Goal: Find specific page/section: Find specific page/section

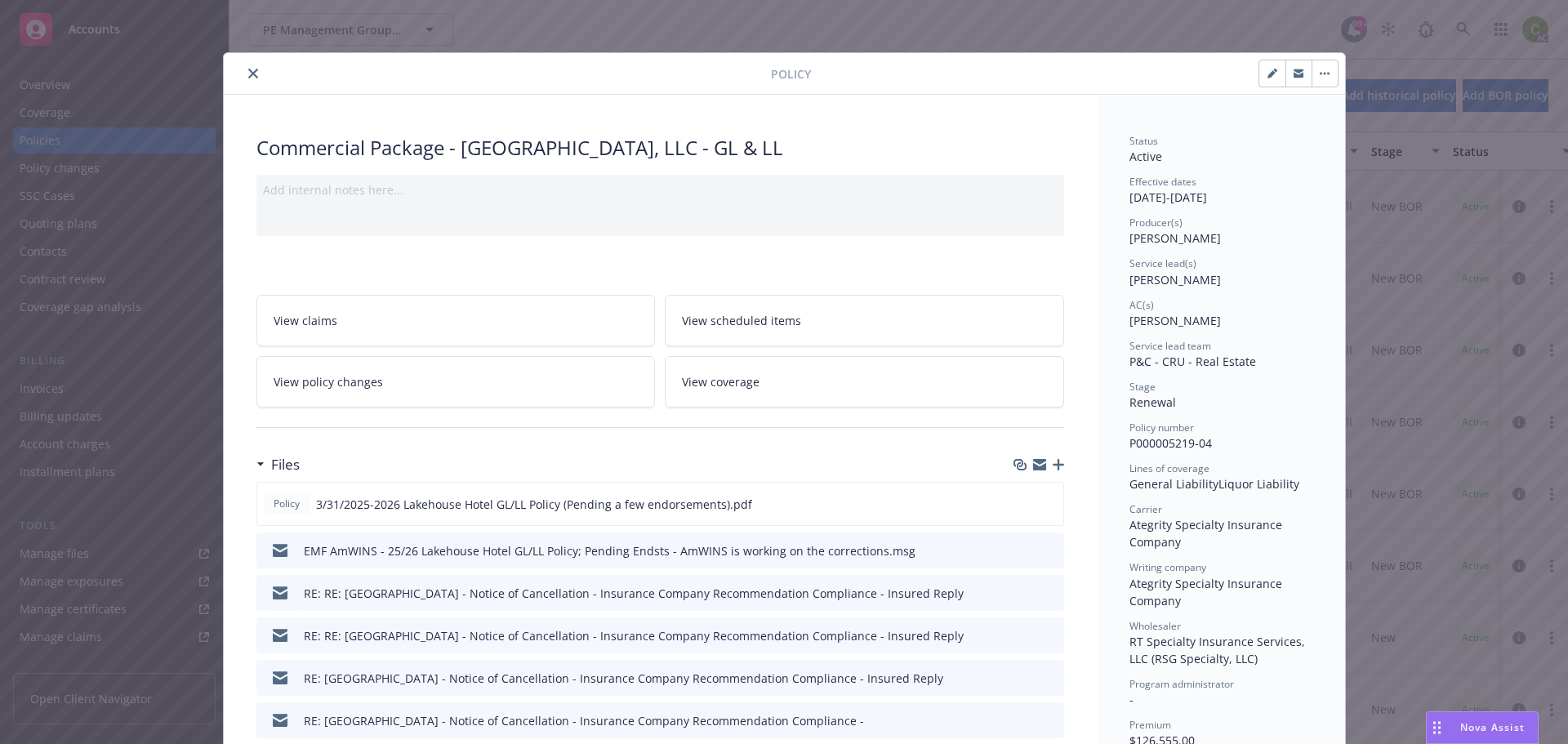
scroll to position [5516, 0]
click at [248, 72] on icon "close" at bounding box center [253, 74] width 10 height 10
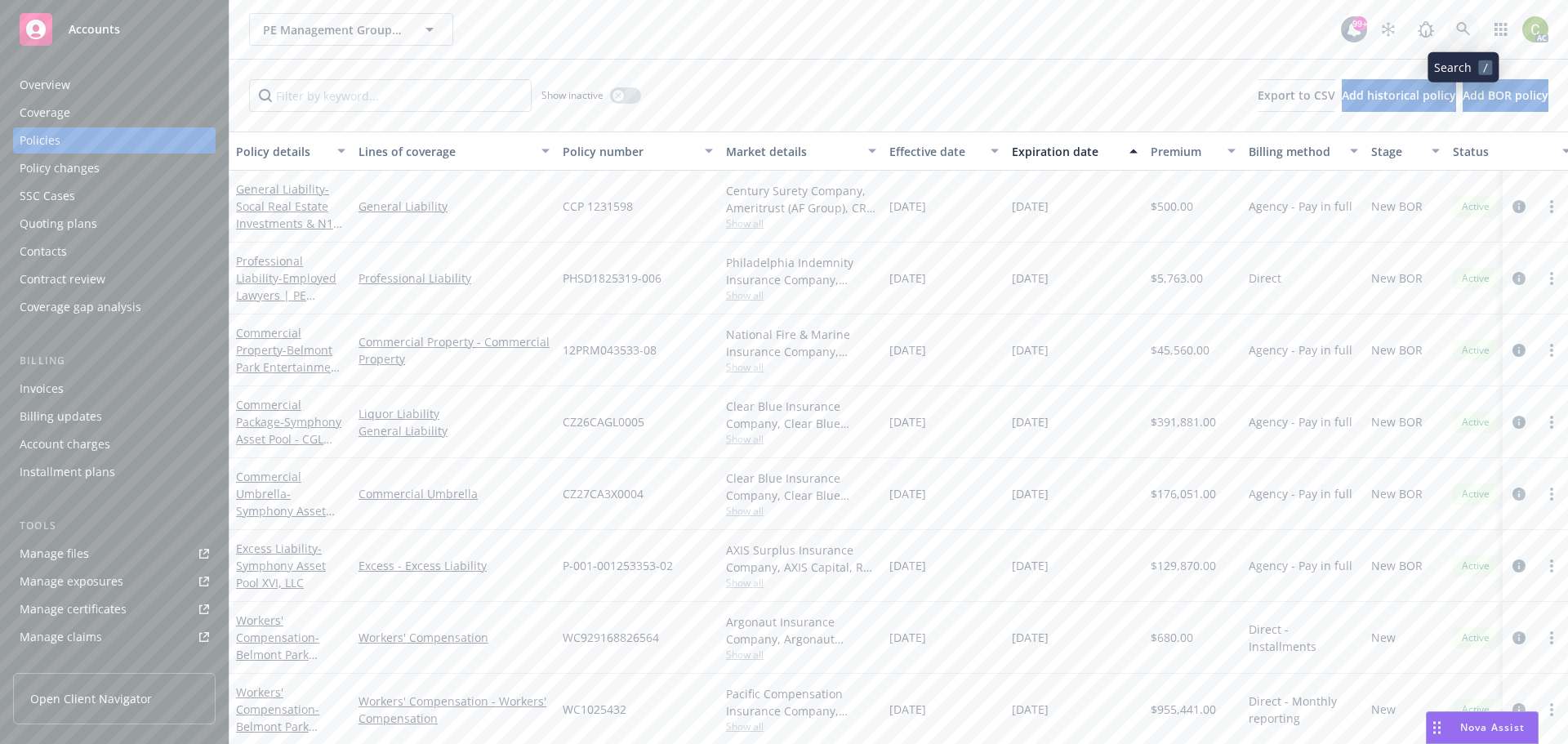
click at [1458, 29] on icon at bounding box center [1462, 29] width 13 height 13
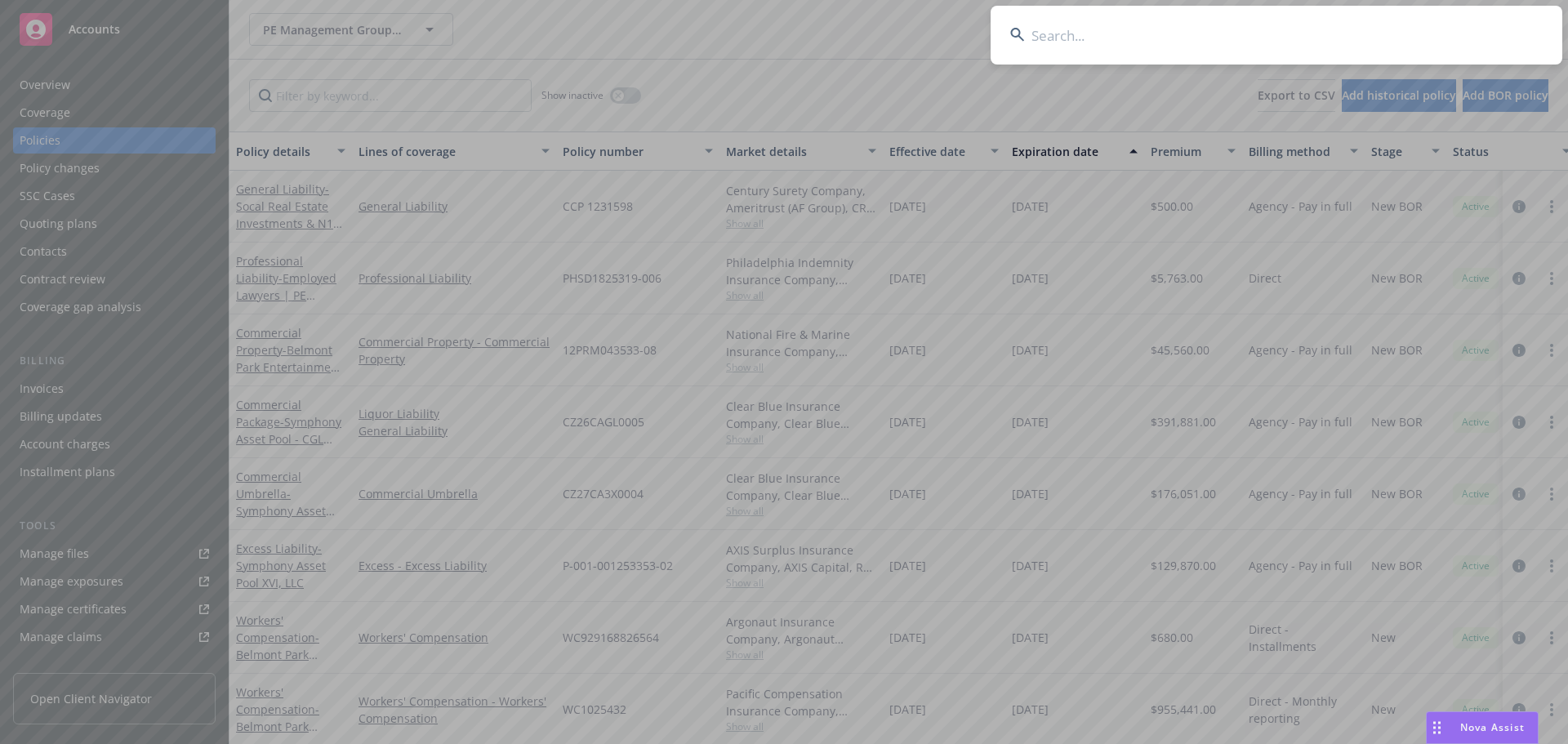
type input "[PERSON_NAME] Land Company"
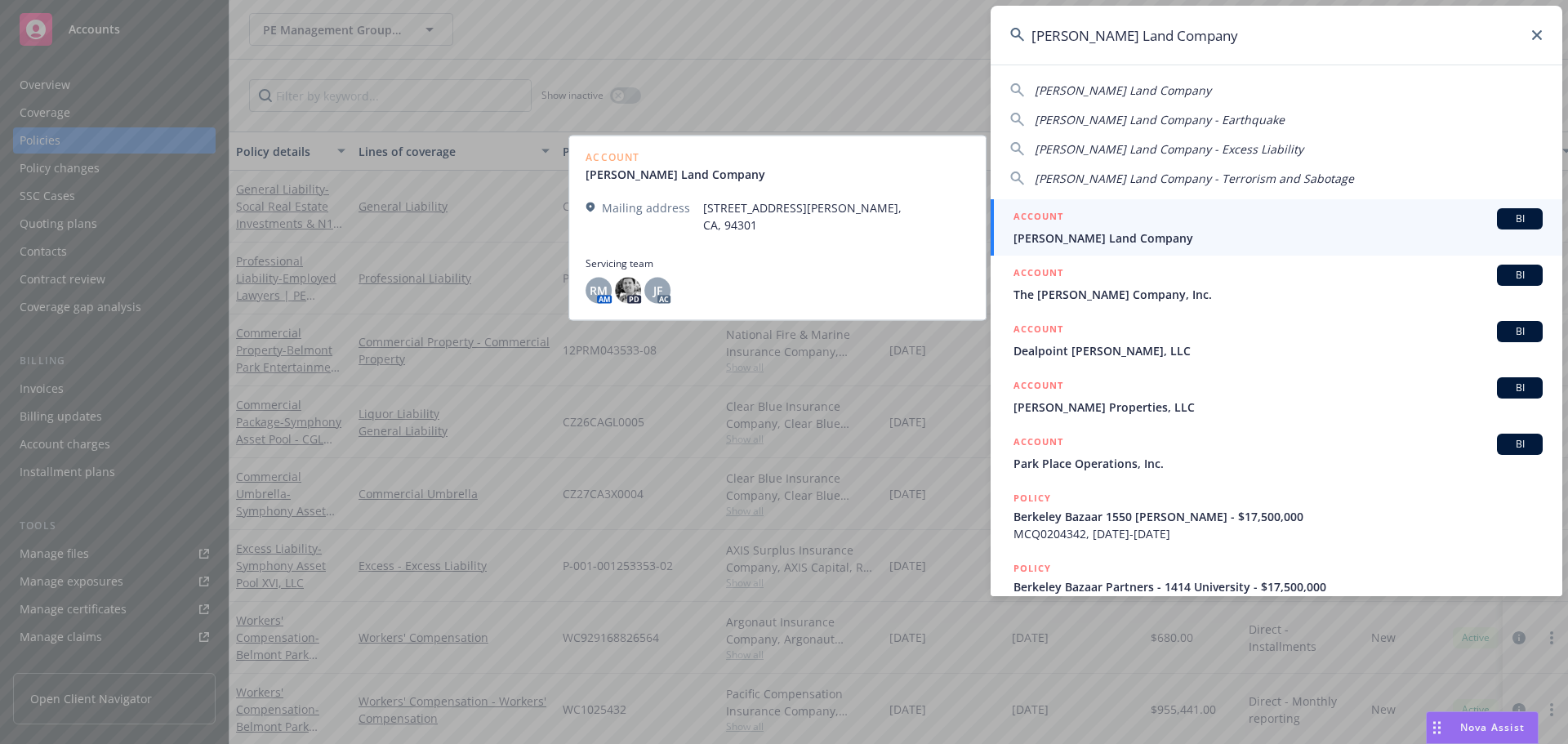
click at [1154, 244] on span "[PERSON_NAME] Land Company" at bounding box center [1278, 238] width 530 height 17
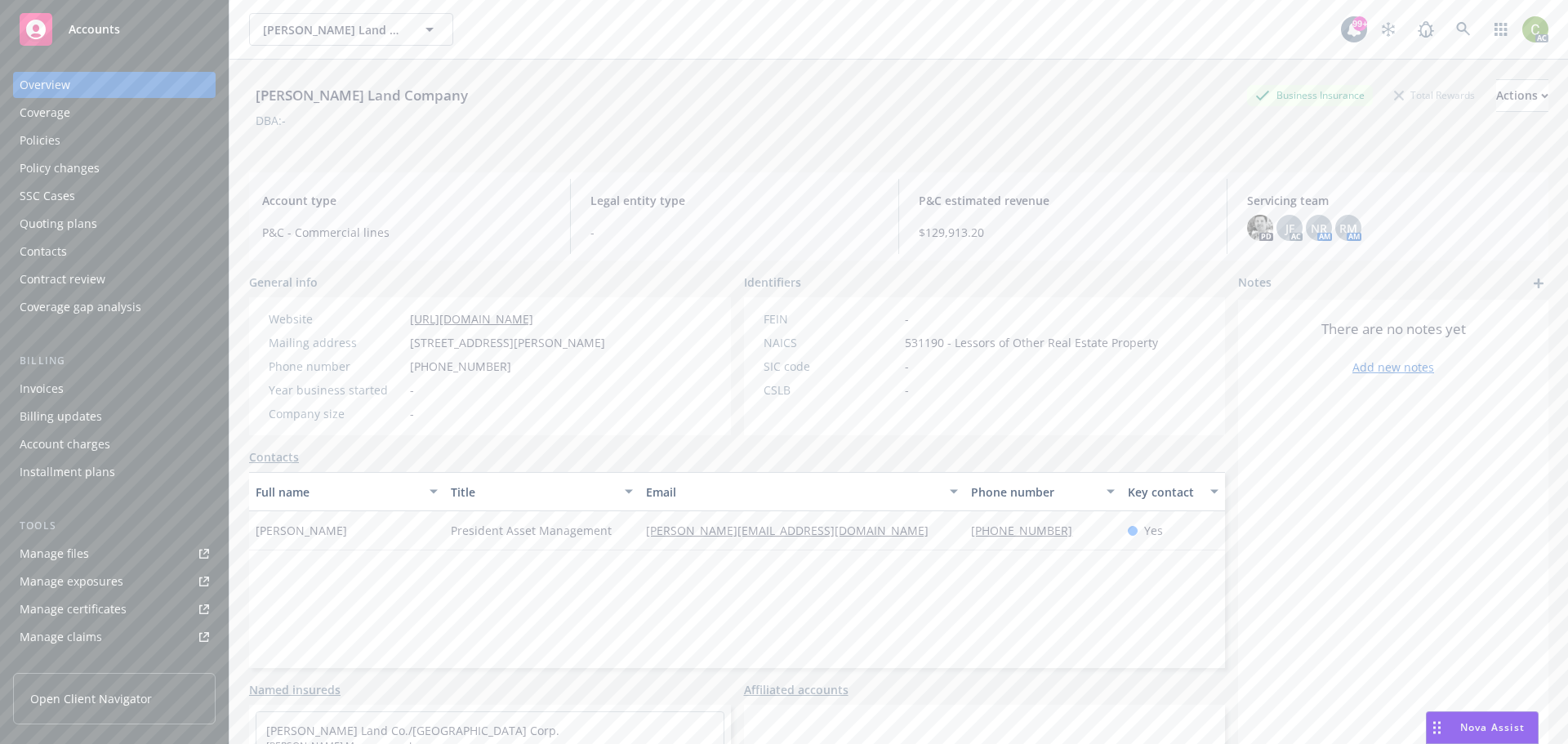
click at [103, 145] on div "Policies" at bounding box center [114, 140] width 189 height 26
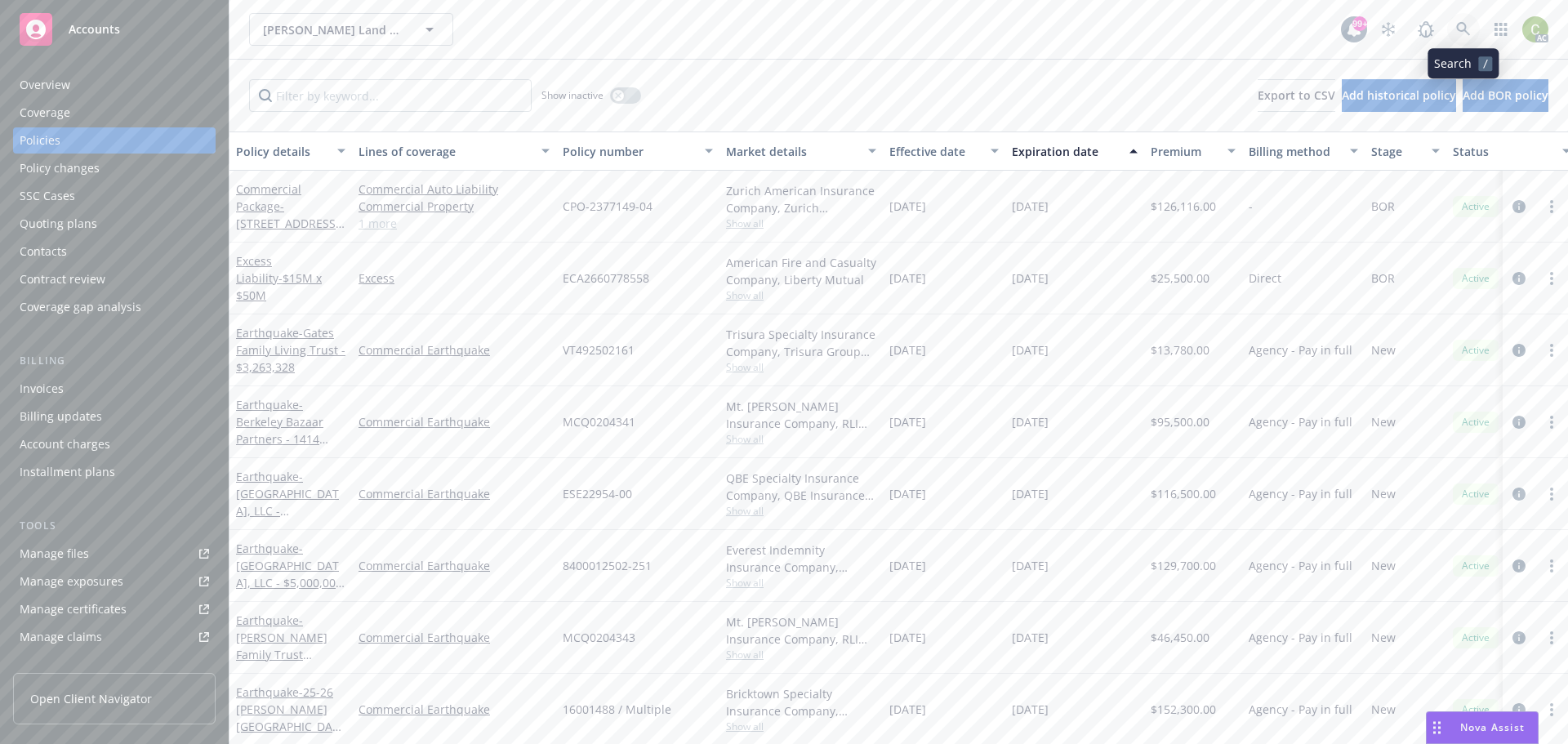
click at [1466, 26] on icon at bounding box center [1462, 29] width 13 height 13
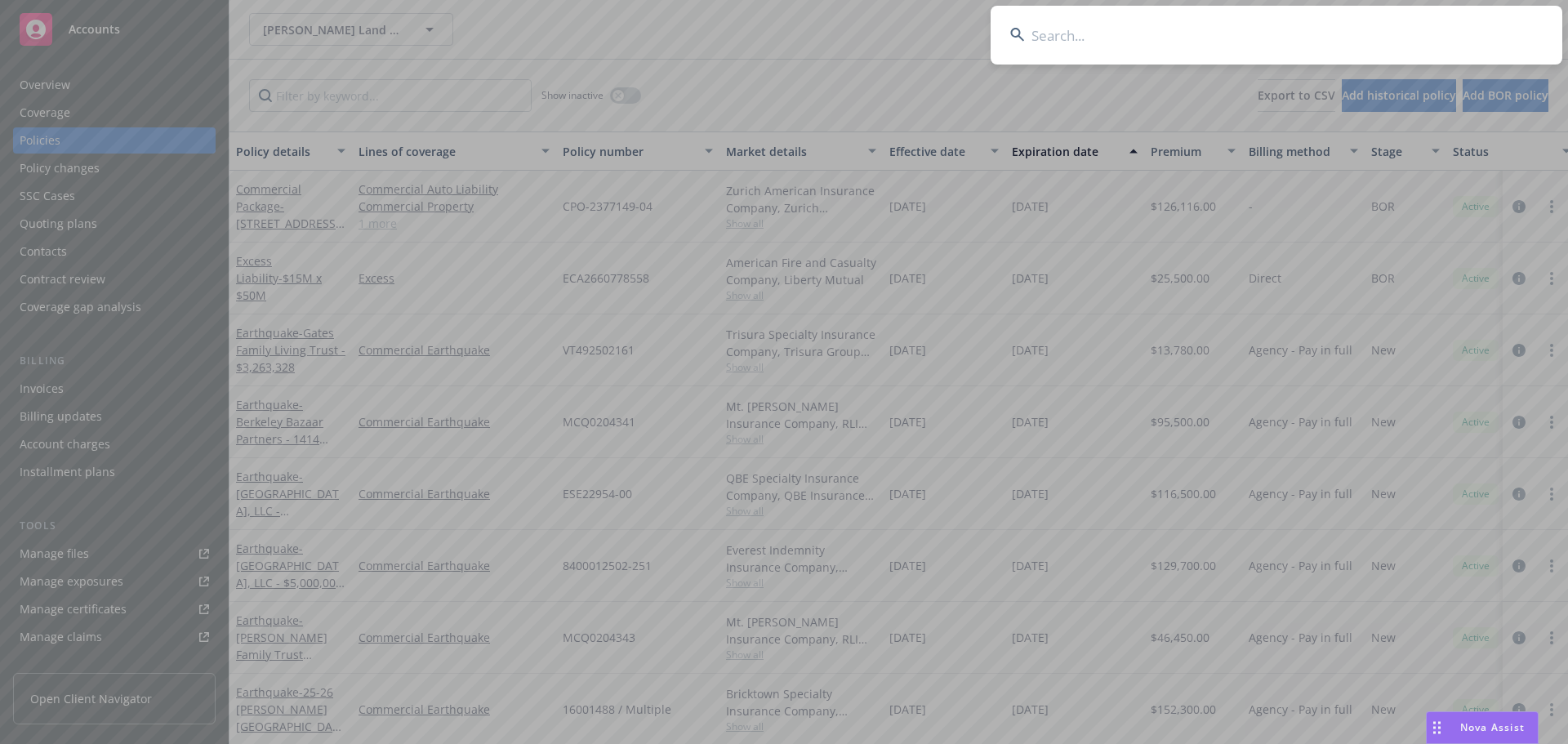
type input "1115813"
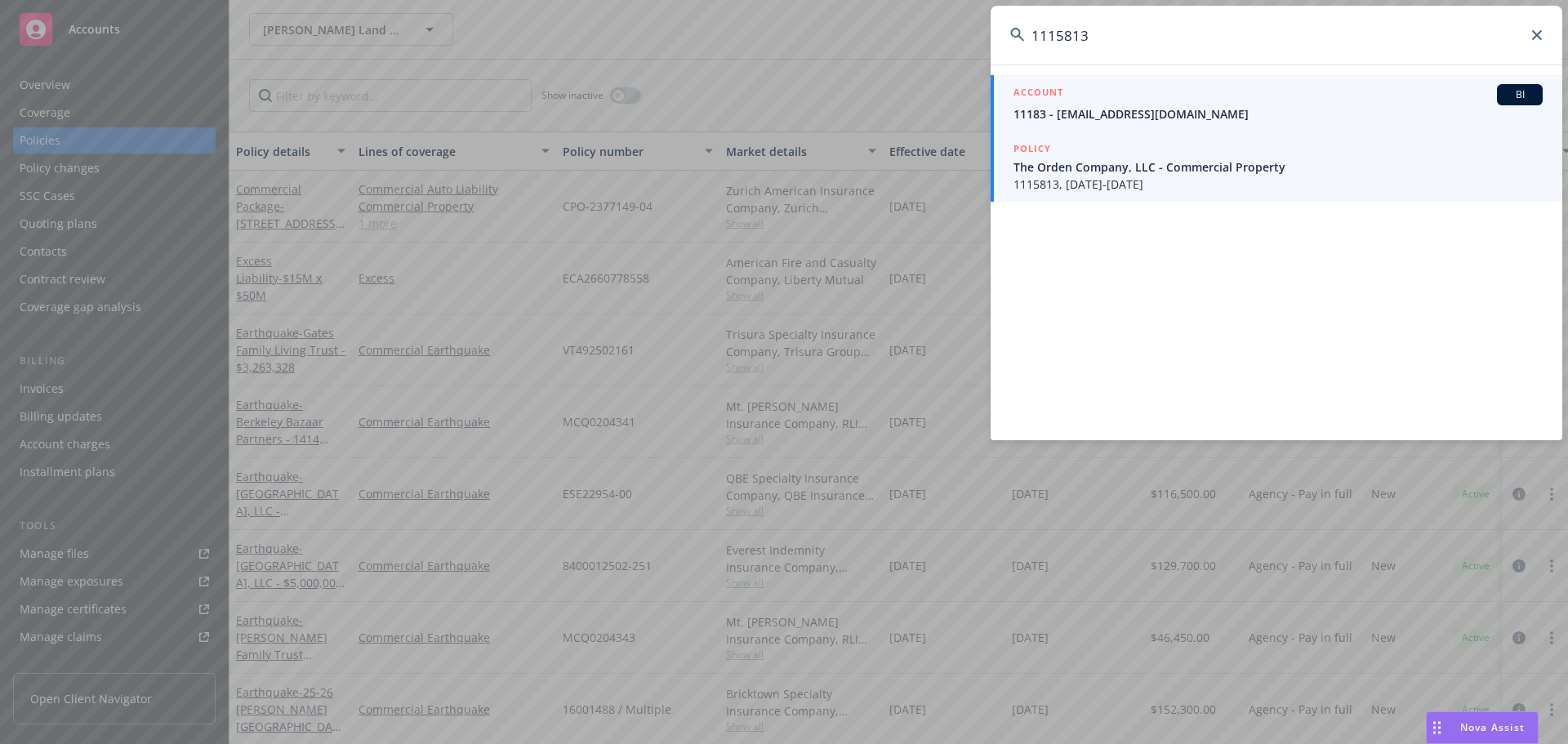
click at [1207, 180] on span "1115813, [DATE]-[DATE]" at bounding box center [1278, 184] width 530 height 17
